Goal: Task Accomplishment & Management: Use online tool/utility

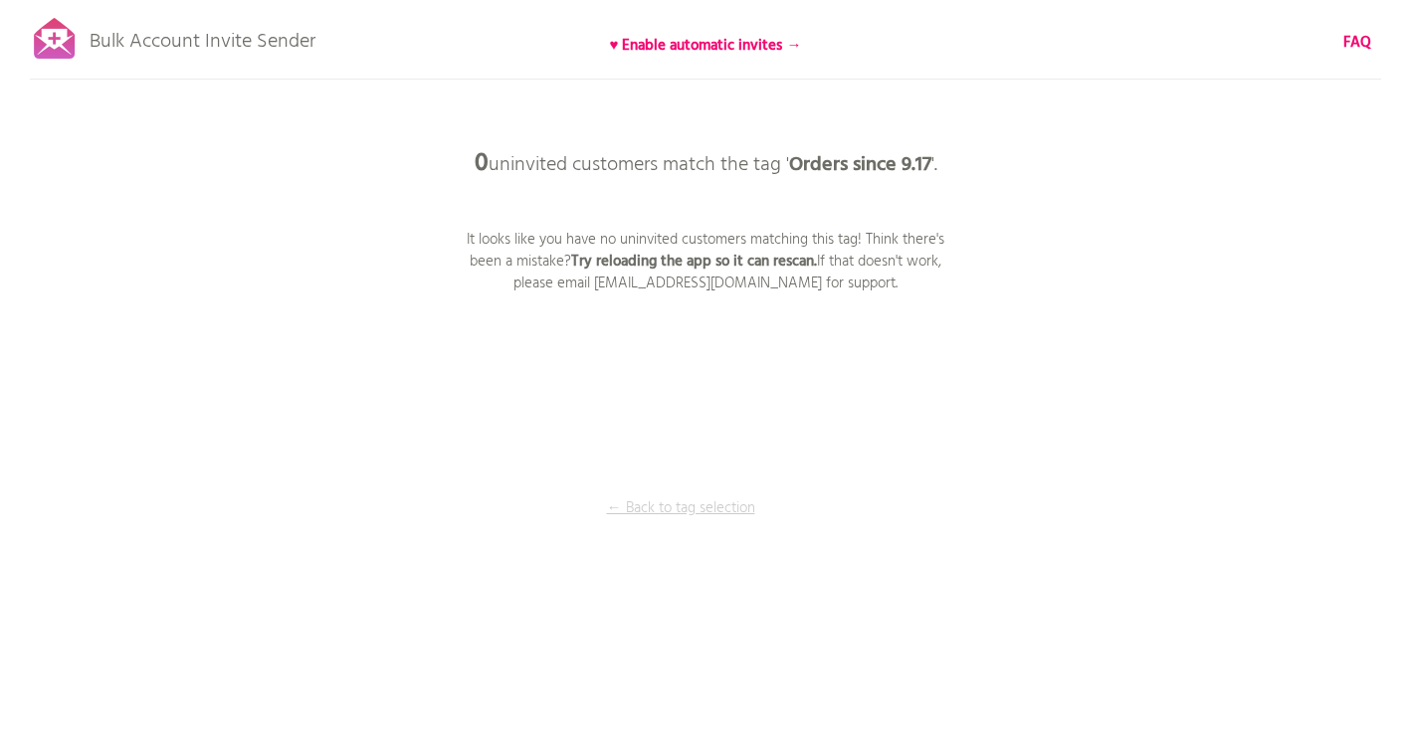
click at [693, 512] on p "← Back to tag selection" at bounding box center [680, 509] width 149 height 22
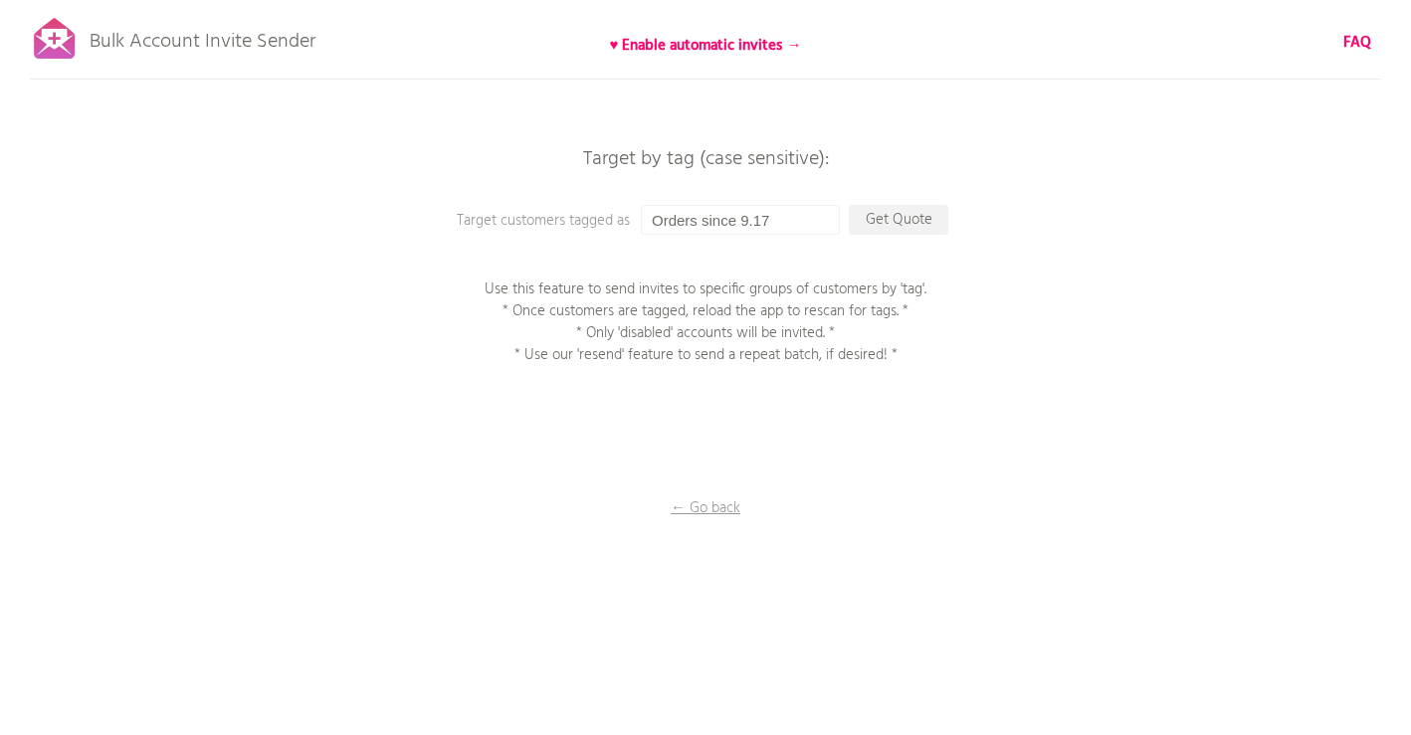
click at [202, 41] on p "Bulk Account Invite Sender" at bounding box center [203, 37] width 226 height 50
click at [710, 508] on p "← Go back" at bounding box center [705, 509] width 199 height 22
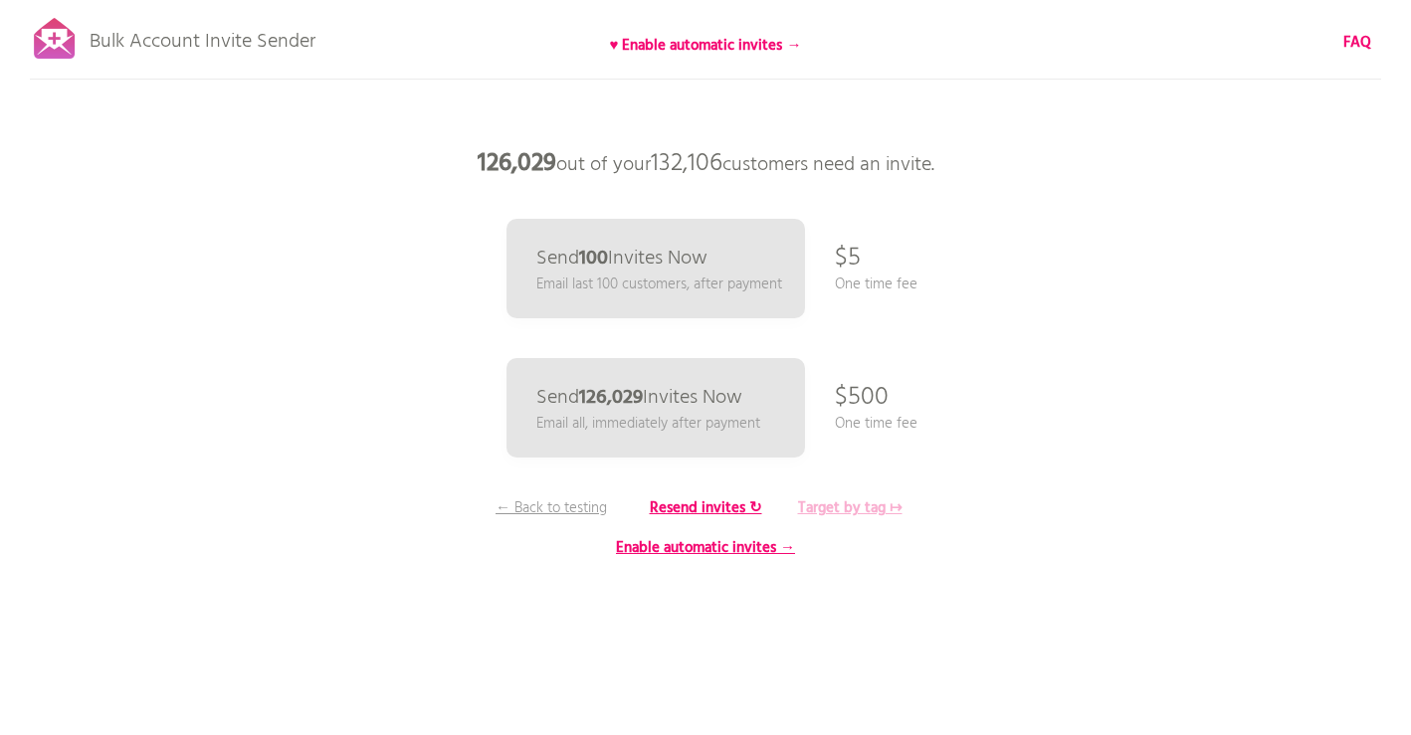
click at [873, 509] on b "Target by tag ↦" at bounding box center [850, 509] width 104 height 24
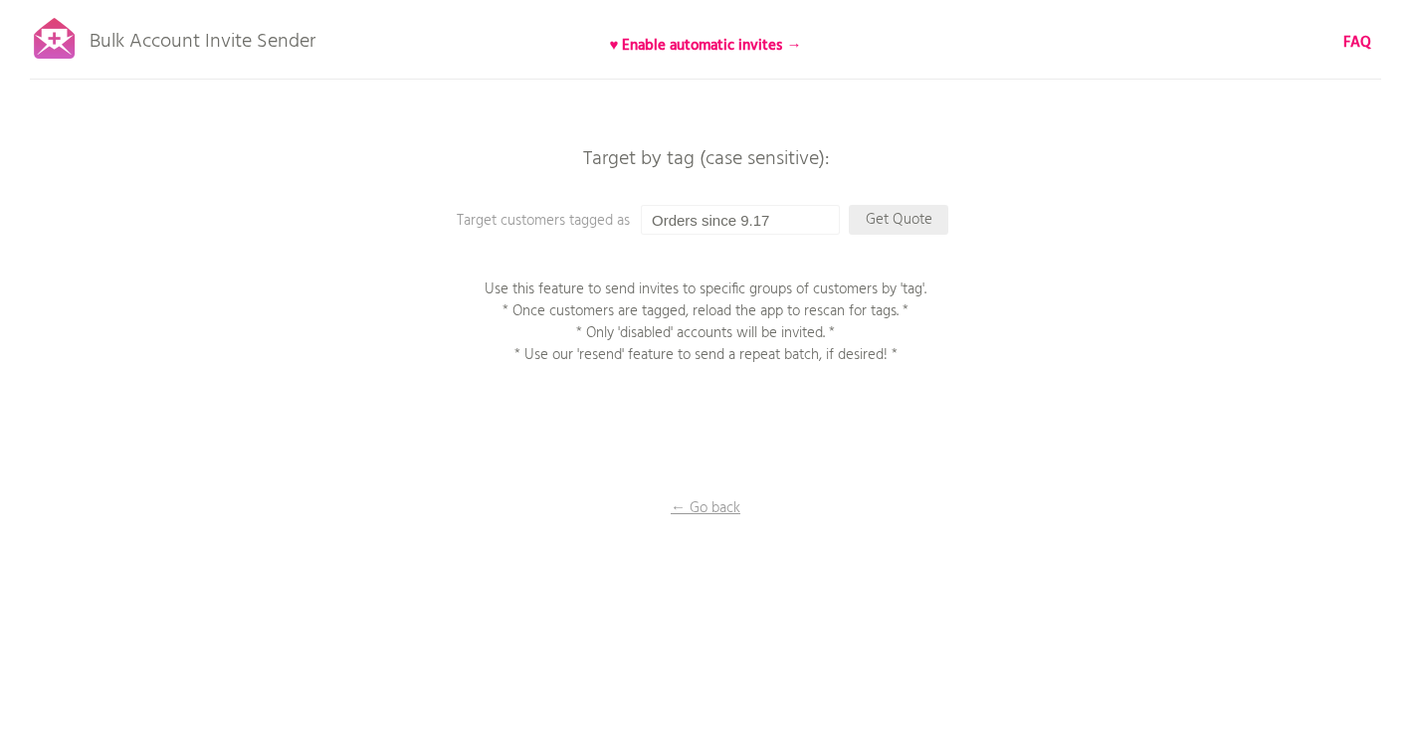
click at [900, 220] on p "Get Quote" at bounding box center [899, 220] width 100 height 30
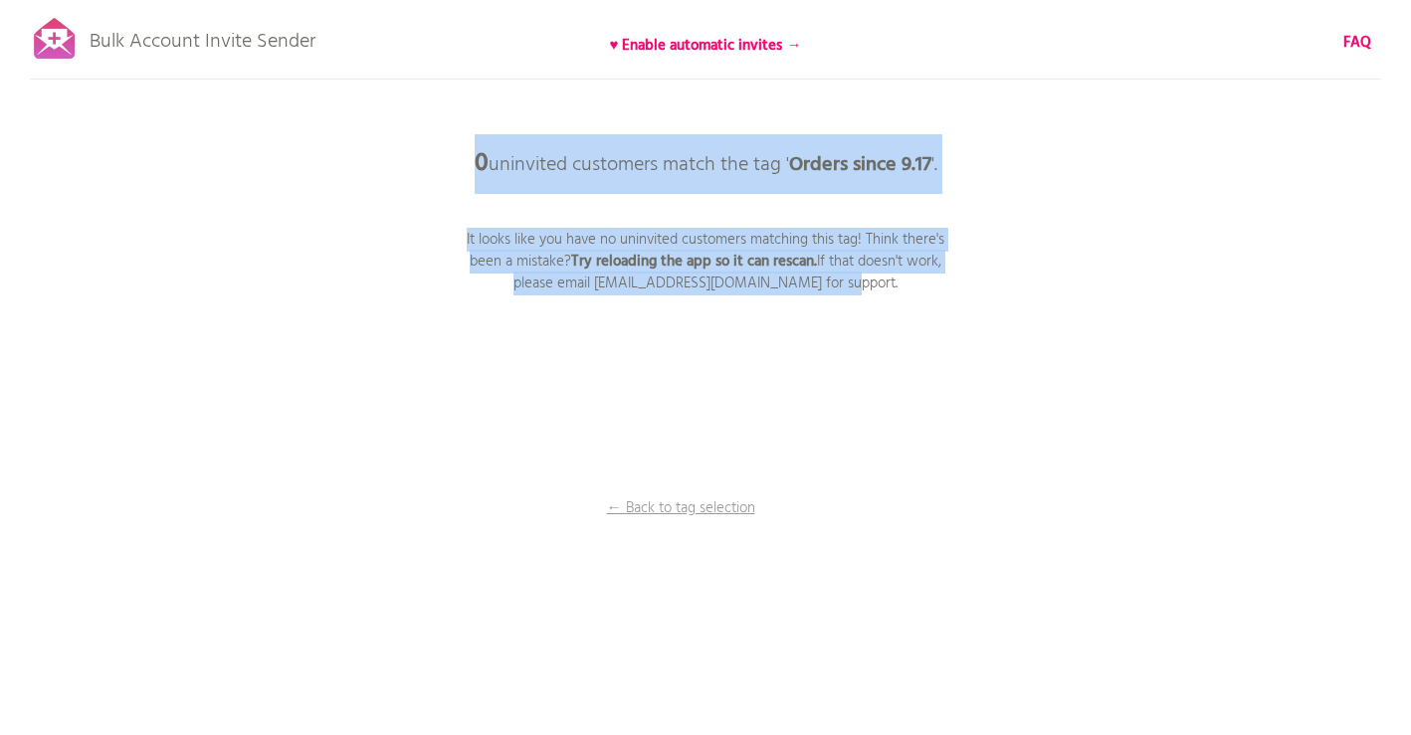
drag, startPoint x: 873, startPoint y: 281, endPoint x: 465, endPoint y: 169, distance: 423.0
click at [464, 0] on div "0 uninvited customers match the tag ' Orders since 9.17 '. It looks like you ha…" at bounding box center [705, 0] width 1411 height 0
copy div "0 uninvited customers match the tag ' Orders since 9.17 '. It looks like you ha…"
click at [984, 398] on div "Bulk Account Invite Sender ♥ Enable automatic invites → FAQ Synced all customer…" at bounding box center [705, 348] width 1411 height 697
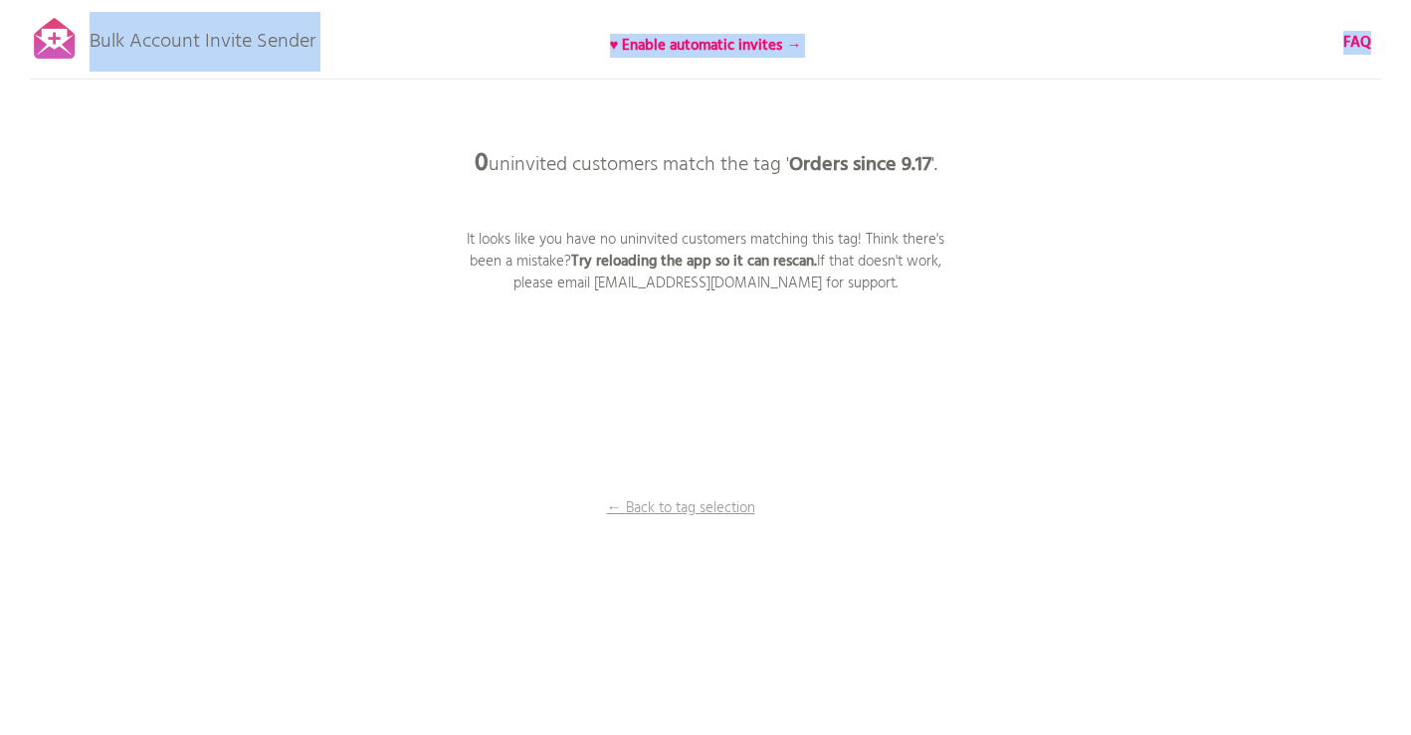
drag, startPoint x: 346, startPoint y: 39, endPoint x: 96, endPoint y: 28, distance: 251.0
click at [95, 28] on div "Bulk Account Invite Sender ♥ Enable automatic invites → FAQ Synced all customer…" at bounding box center [705, 348] width 1411 height 697
copy div "ulk Account Invite Sender ♥ Enable automatic invites → FAQ Synced all customers…"
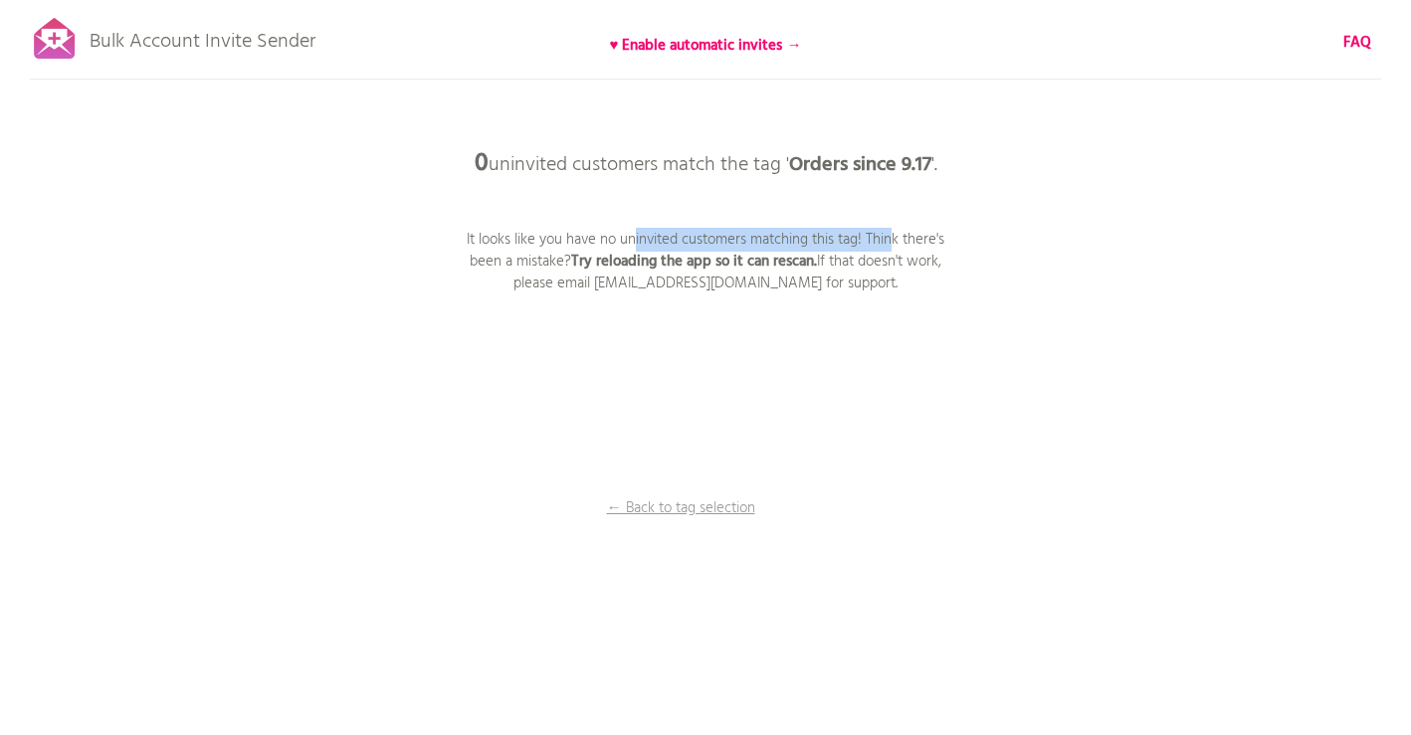
drag, startPoint x: 865, startPoint y: 233, endPoint x: 601, endPoint y: 234, distance: 263.7
click at [601, 234] on p "It looks like you have no uninvited customers matching this tag! Think there's …" at bounding box center [706, 262] width 498 height 66
copy p "no uninvited customers matching this tag!"
click at [267, 41] on p "Bulk Account Invite Sender" at bounding box center [203, 37] width 226 height 50
click at [696, 510] on p "← Back to tag selection" at bounding box center [680, 509] width 149 height 22
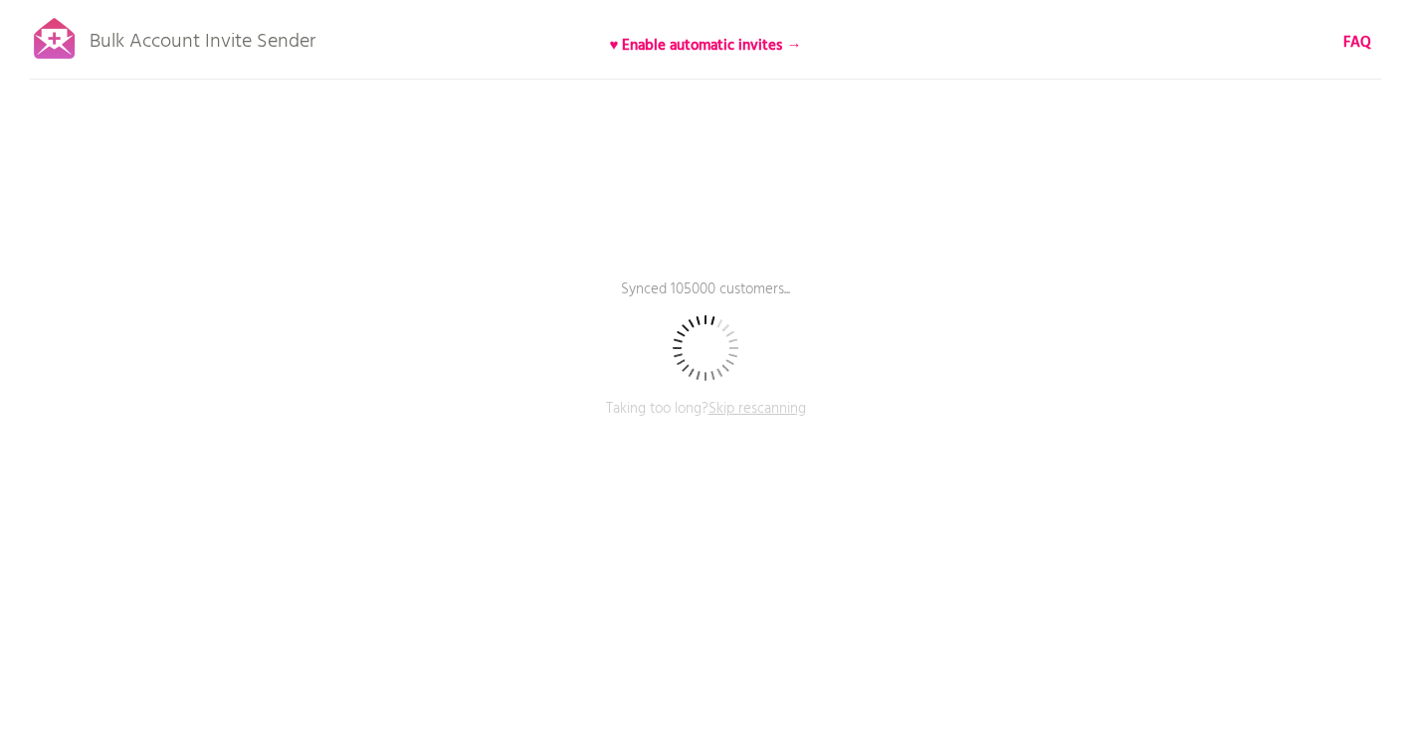
click at [749, 408] on span "Skip rescanning" at bounding box center [758, 409] width 98 height 24
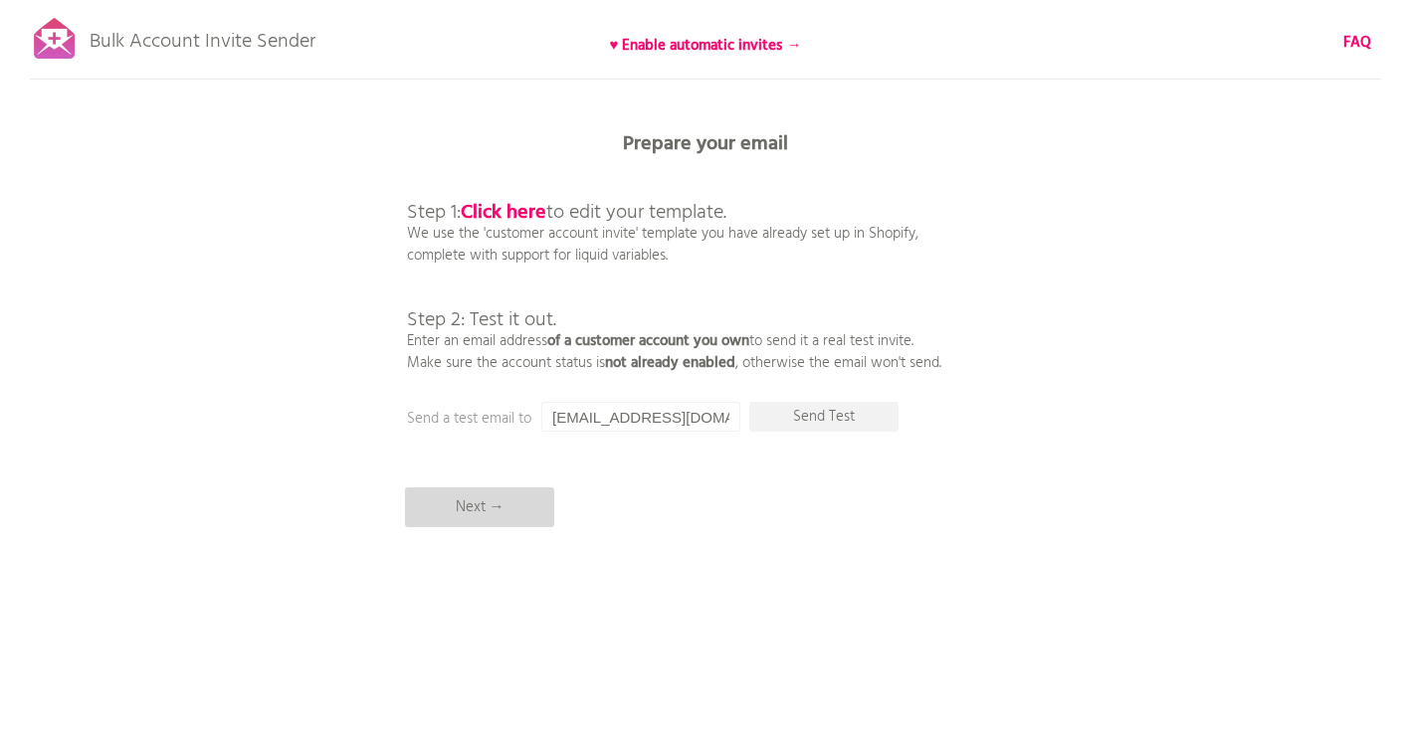
click at [478, 510] on p "Next →" at bounding box center [479, 508] width 149 height 40
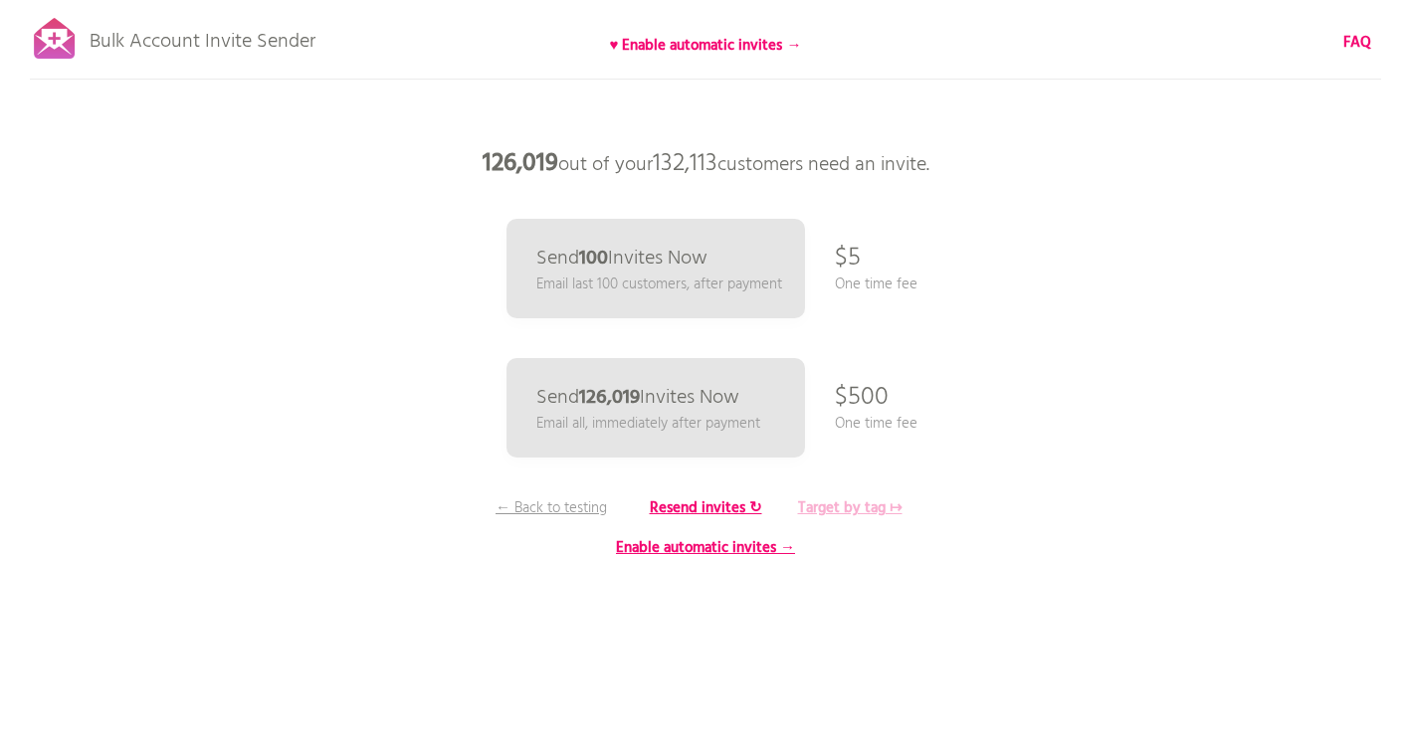
click at [869, 507] on b "Target by tag ↦" at bounding box center [850, 509] width 104 height 24
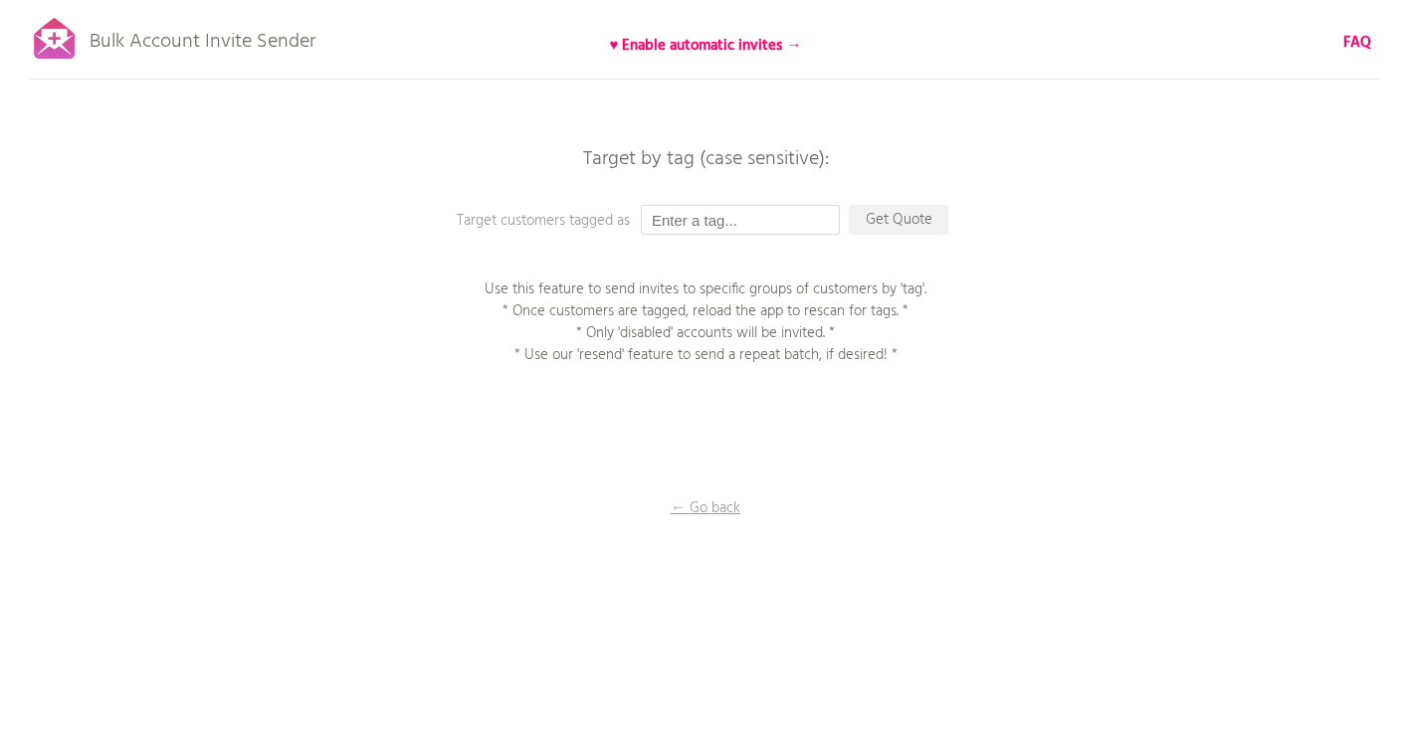
click at [716, 227] on input "text" at bounding box center [740, 220] width 199 height 30
type input "active subscriber"
click at [885, 230] on p "Get Quote" at bounding box center [899, 220] width 100 height 30
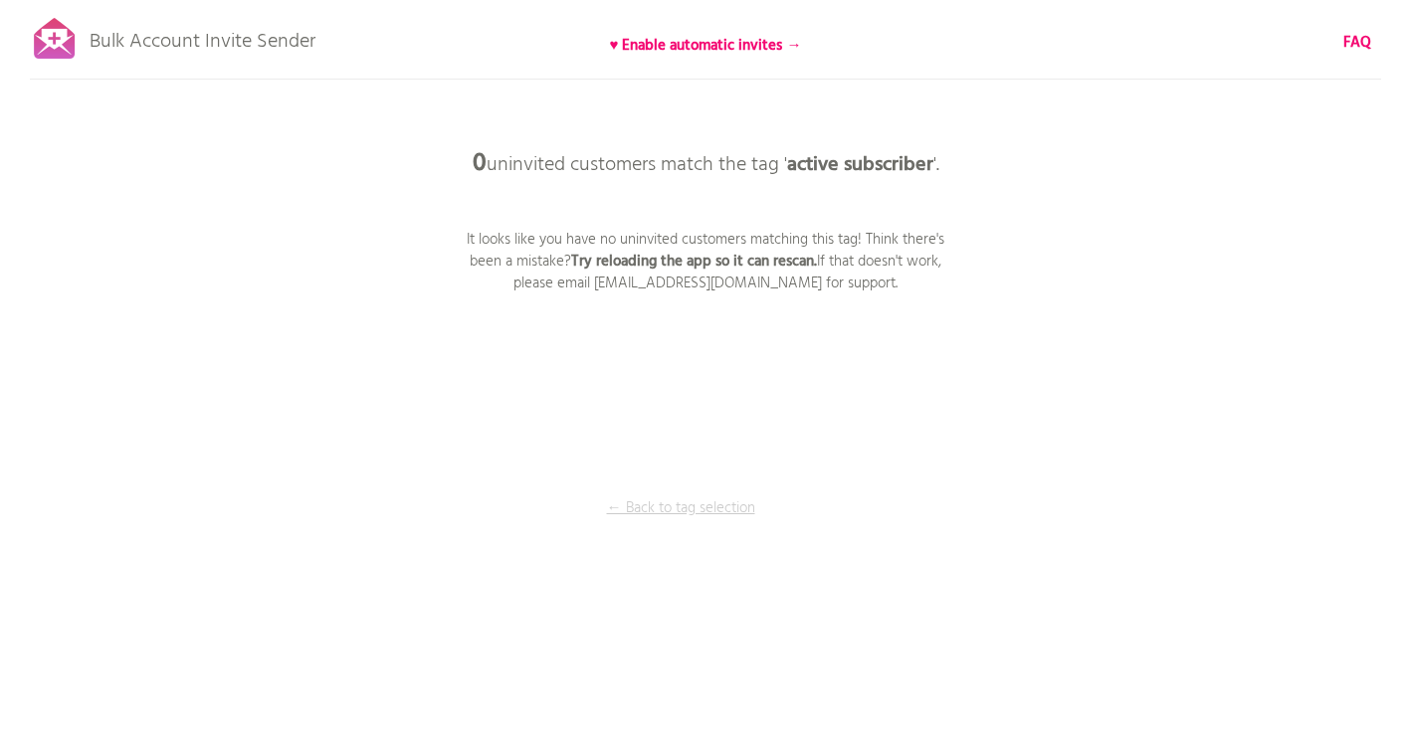
click at [699, 510] on p "← Back to tag selection" at bounding box center [680, 509] width 149 height 22
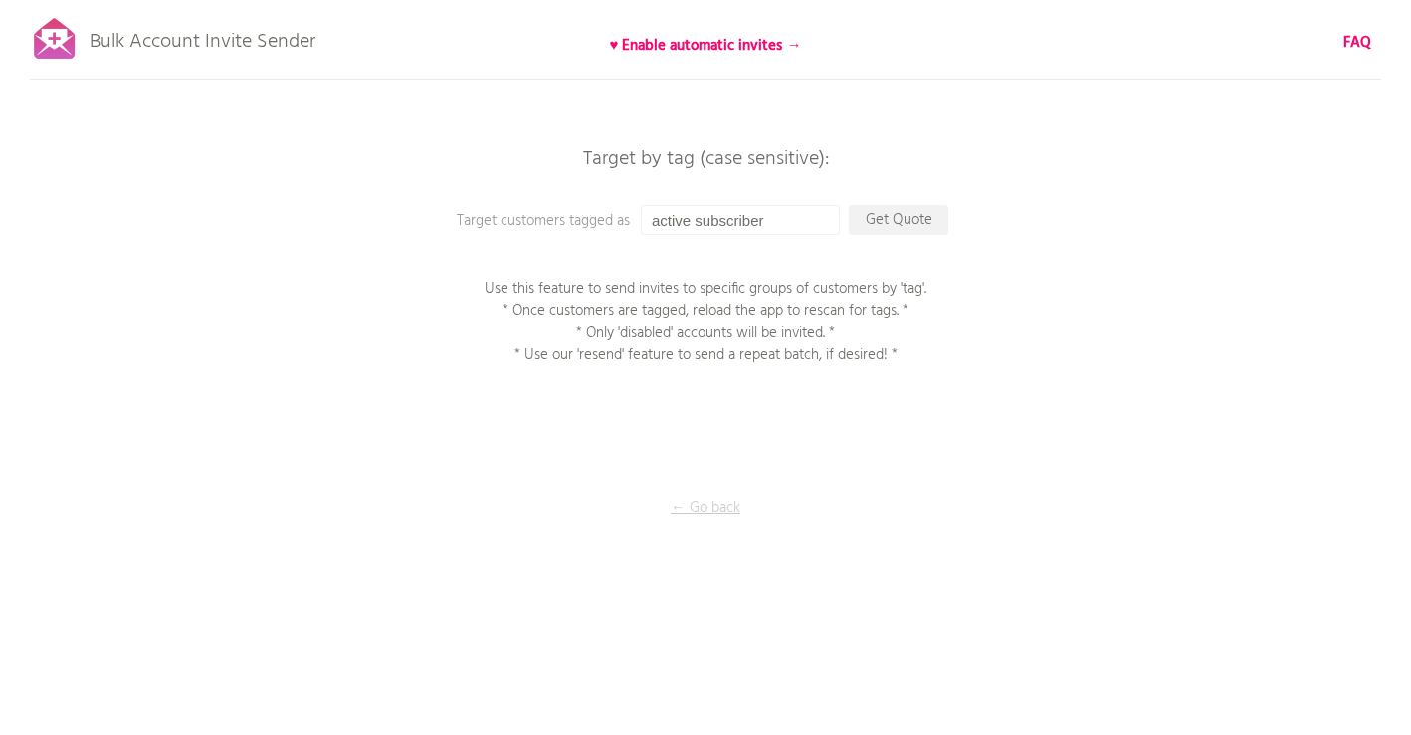
click at [712, 510] on p "← Go back" at bounding box center [705, 509] width 199 height 22
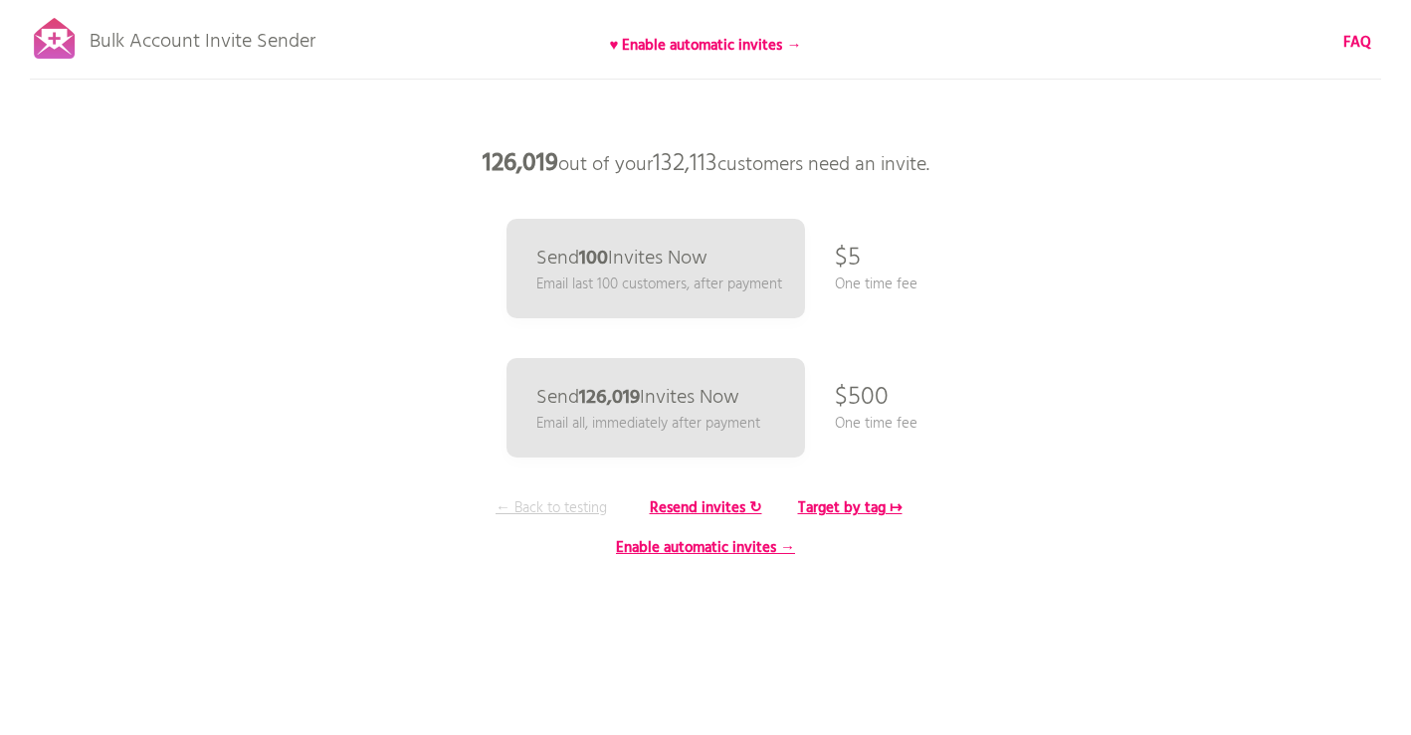
click at [534, 509] on p "← Back to testing" at bounding box center [551, 509] width 149 height 22
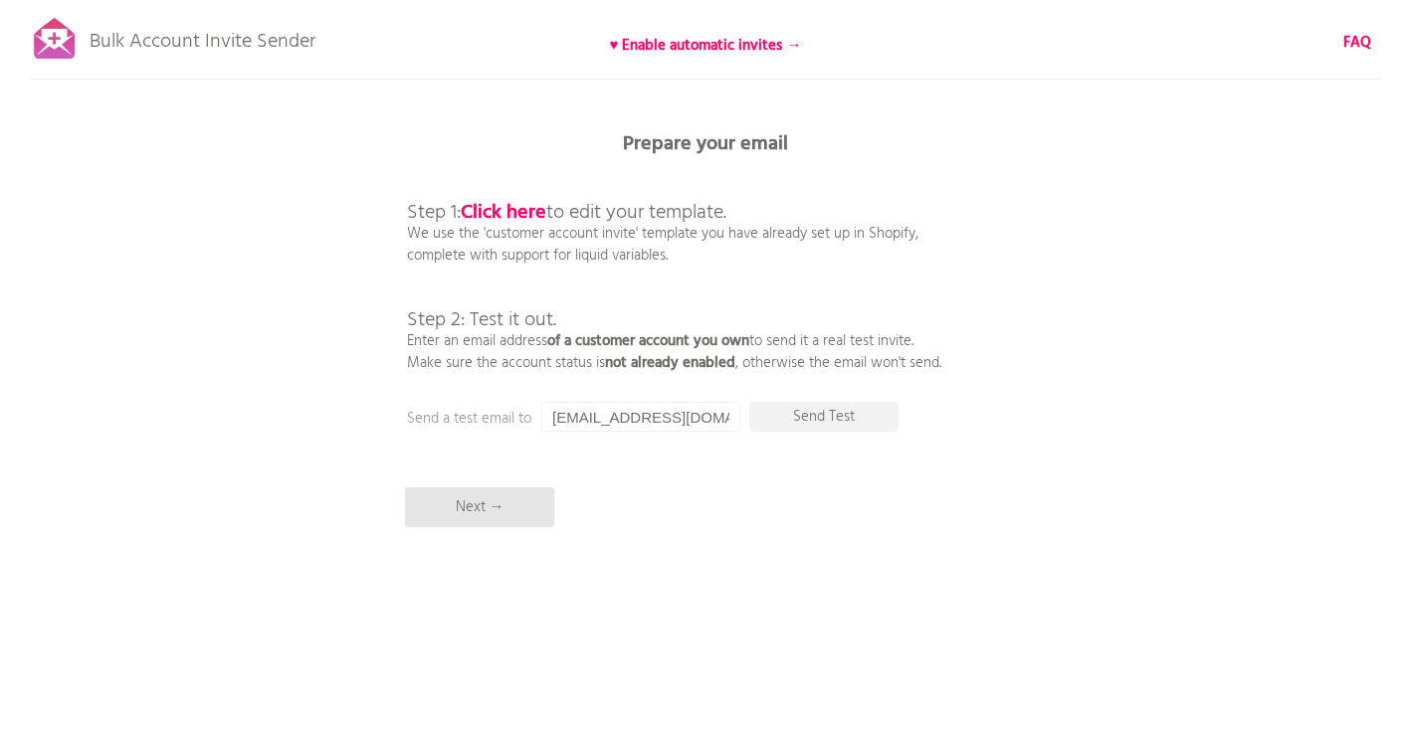
click at [256, 46] on p "Bulk Account Invite Sender" at bounding box center [203, 37] width 226 height 50
click at [477, 505] on p "Next →" at bounding box center [479, 508] width 149 height 40
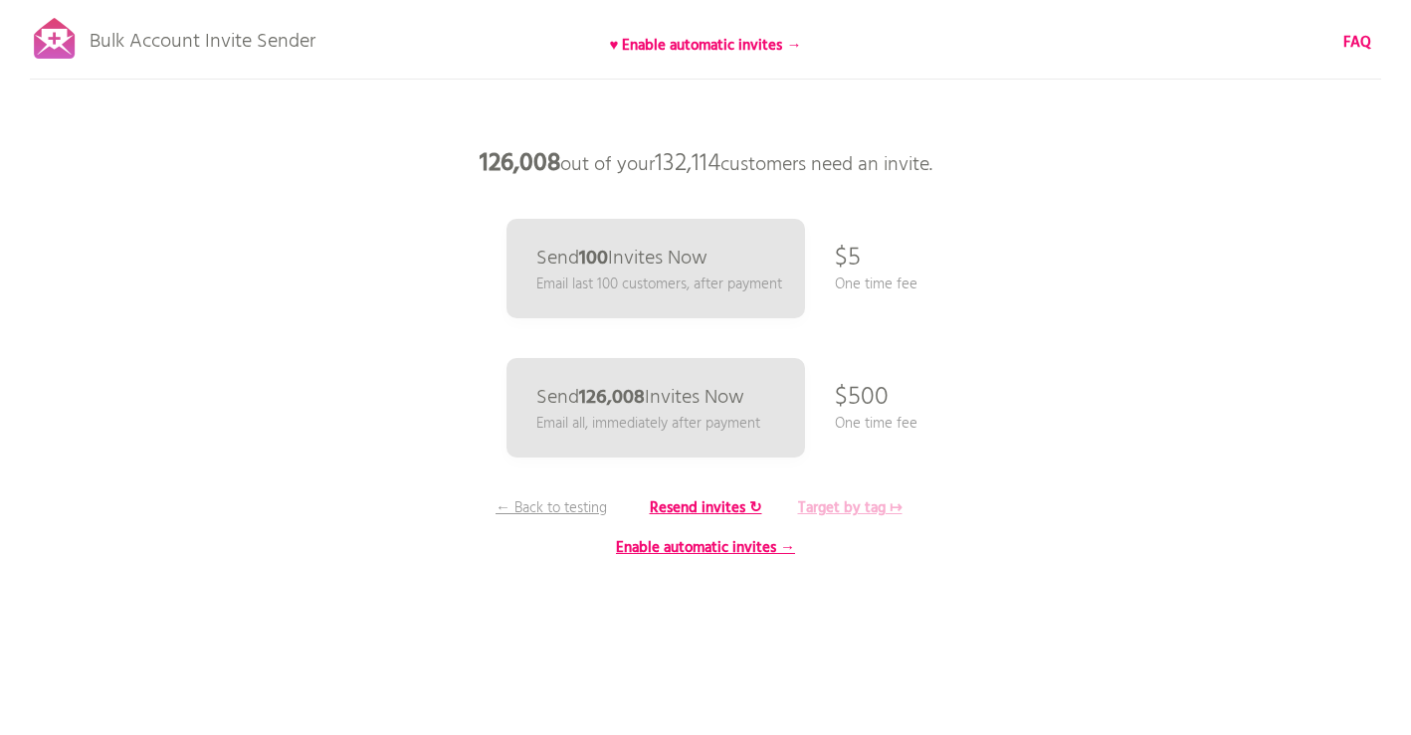
click at [854, 508] on b "Target by tag ↦" at bounding box center [850, 509] width 104 height 24
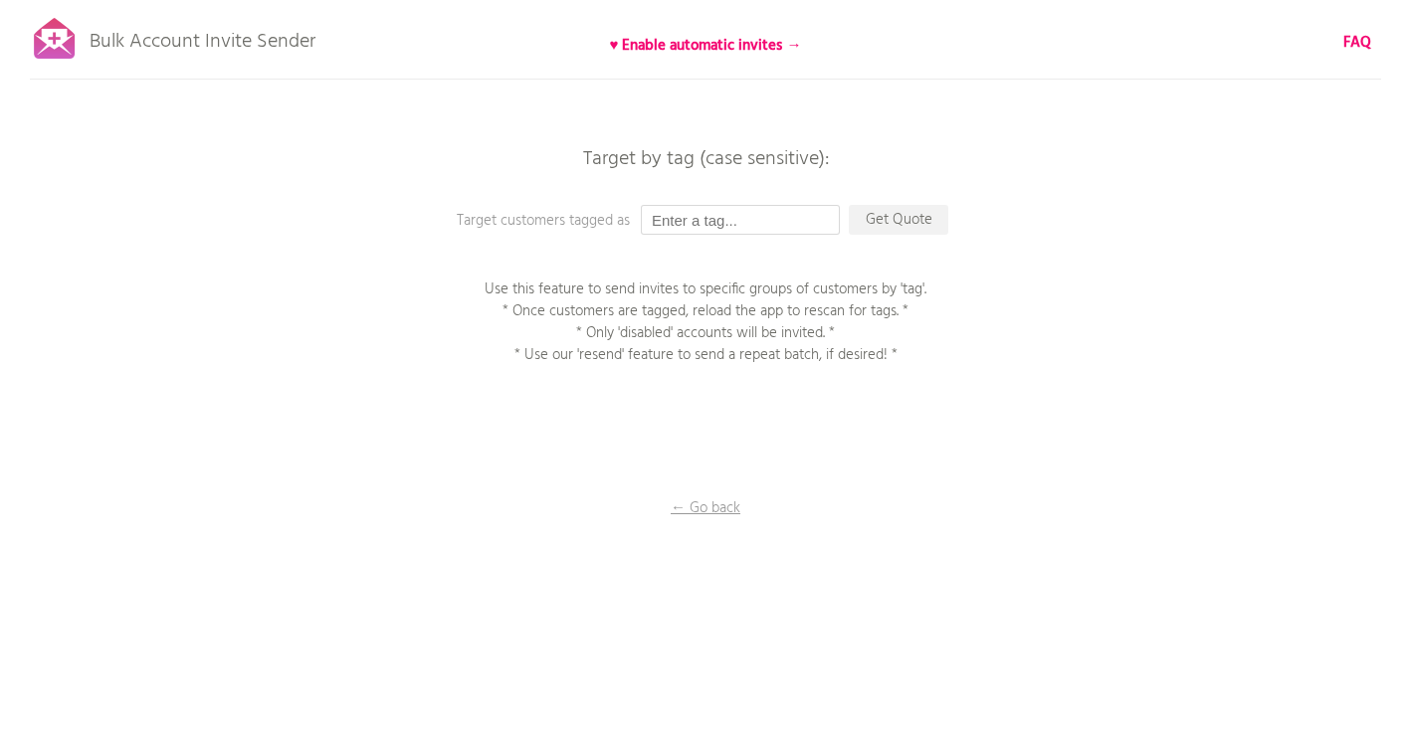
click at [710, 234] on input "text" at bounding box center [740, 220] width 199 height 30
type input "Active Subscribers"
click at [910, 217] on p "Get Quote" at bounding box center [899, 220] width 100 height 30
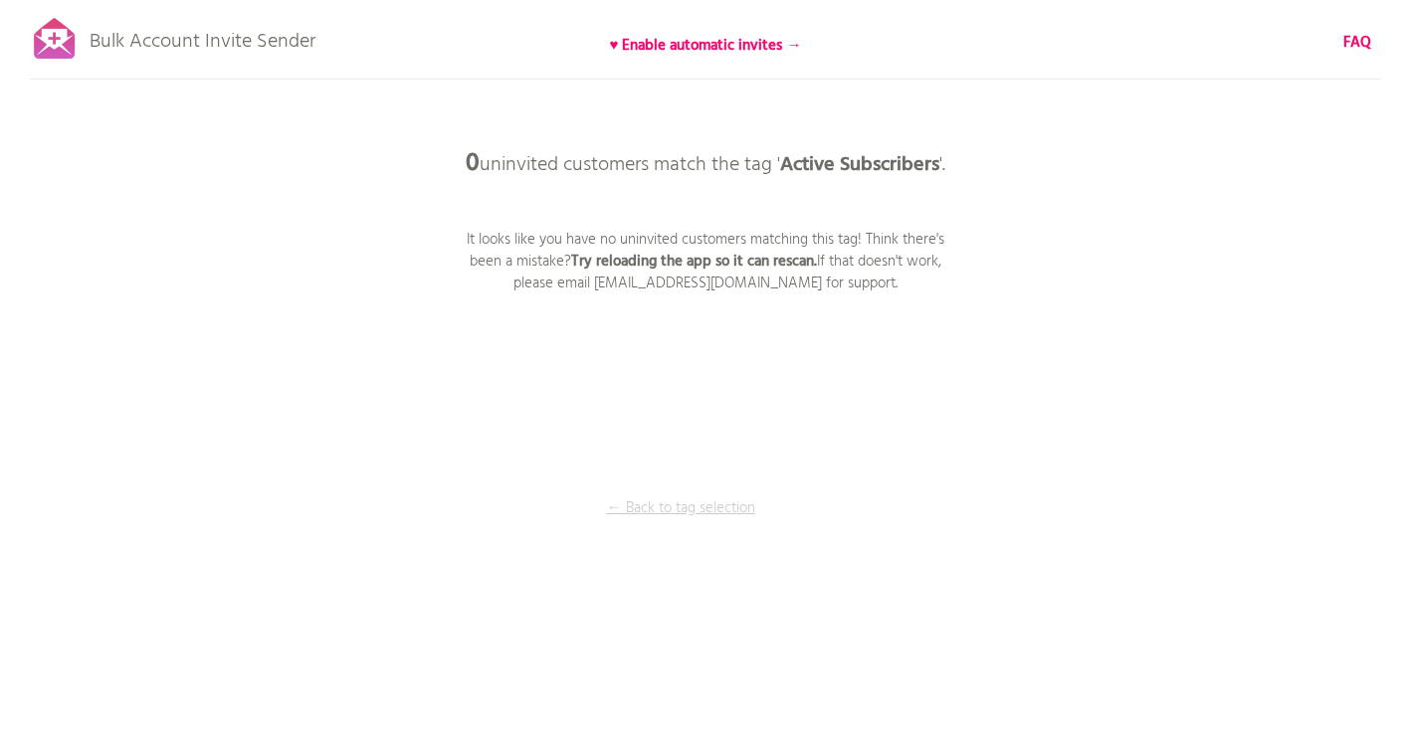
click at [674, 503] on p "← Back to tag selection" at bounding box center [680, 509] width 149 height 22
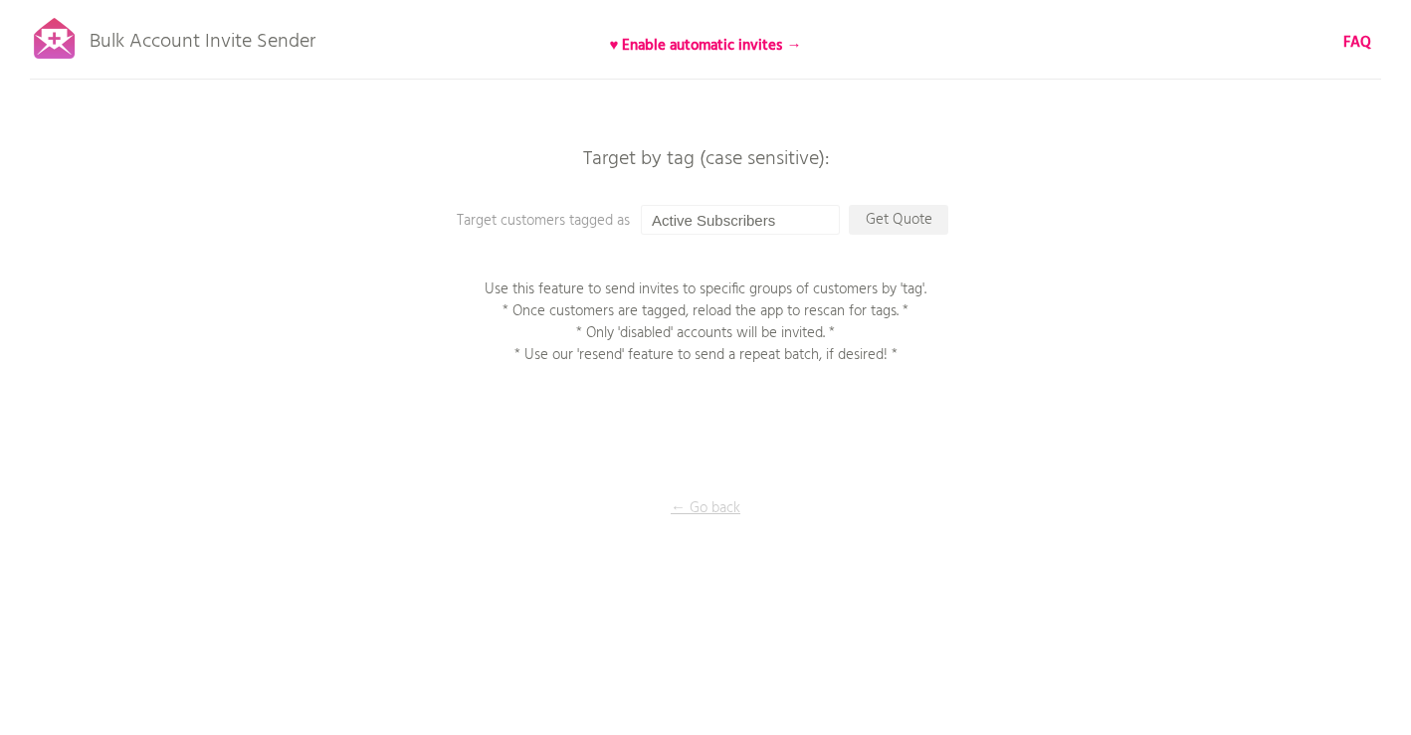
click at [712, 512] on p "← Go back" at bounding box center [705, 509] width 199 height 22
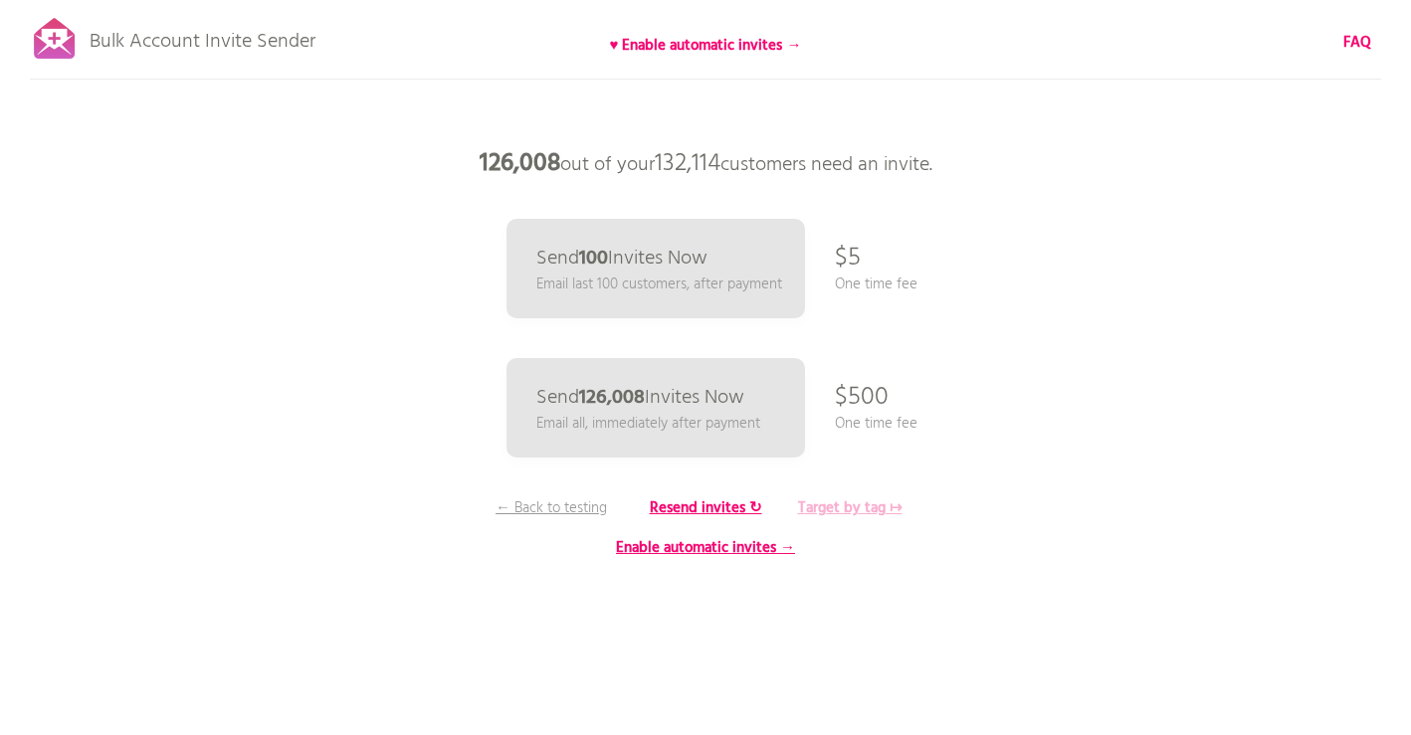
click at [875, 511] on b "Target by tag ↦" at bounding box center [850, 509] width 104 height 24
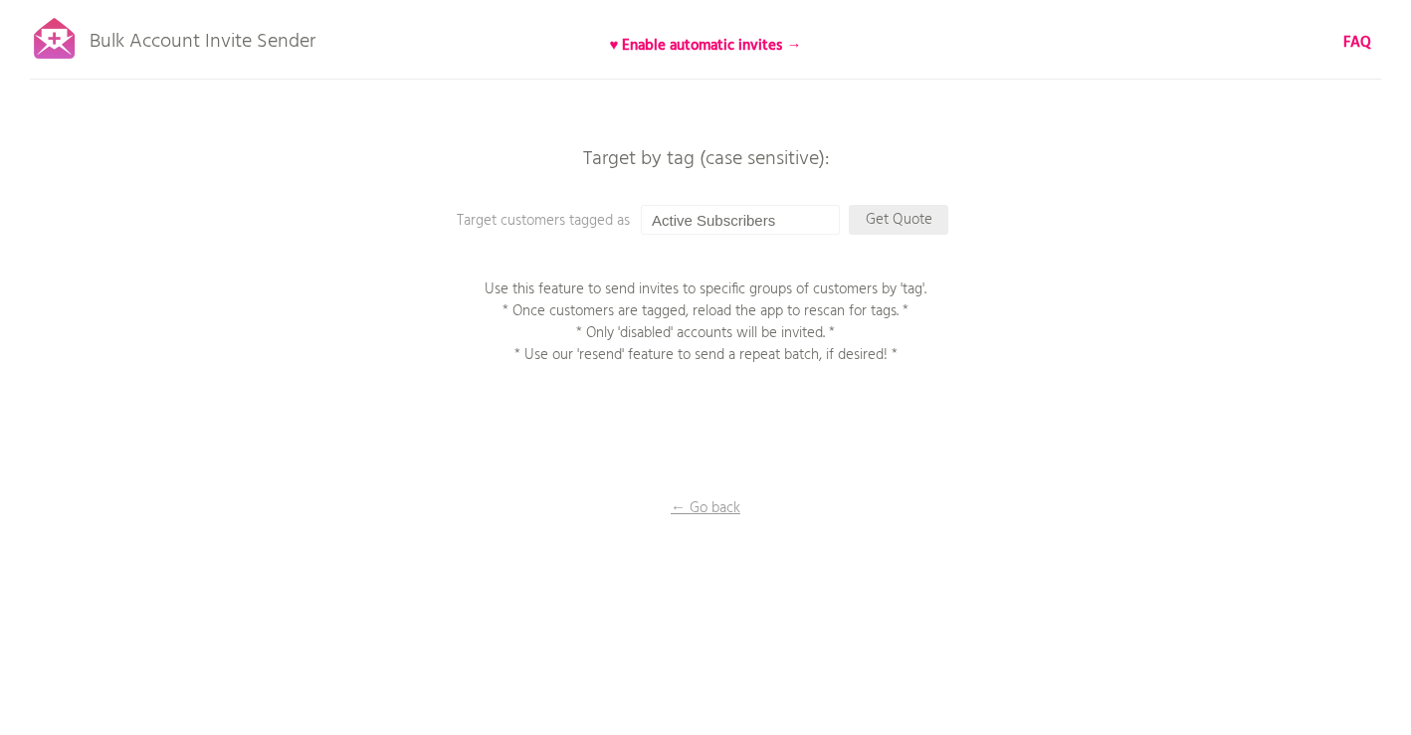
click at [903, 218] on p "Get Quote" at bounding box center [899, 220] width 100 height 30
